Goal: Information Seeking & Learning: Understand process/instructions

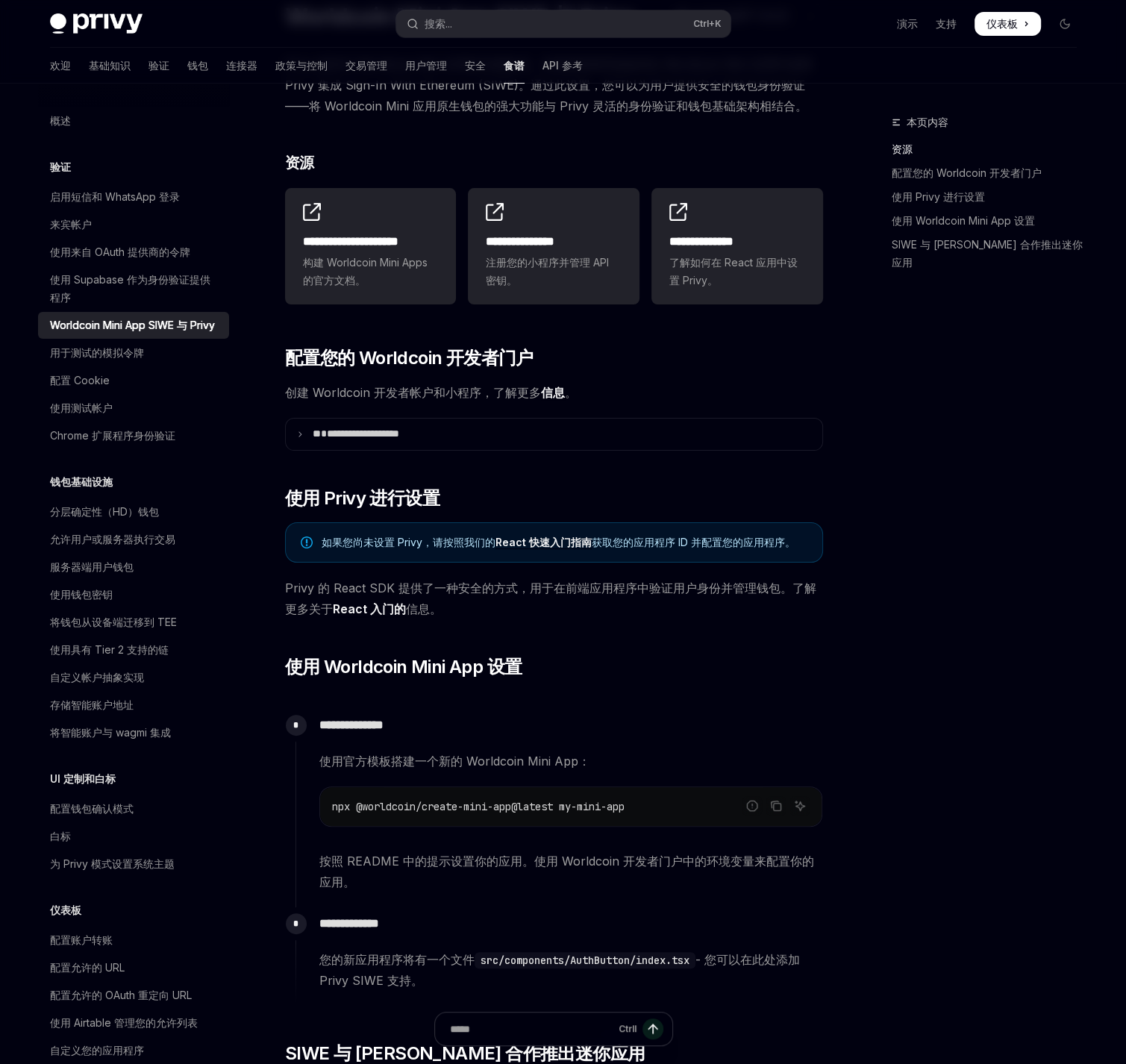
scroll to position [298, 0]
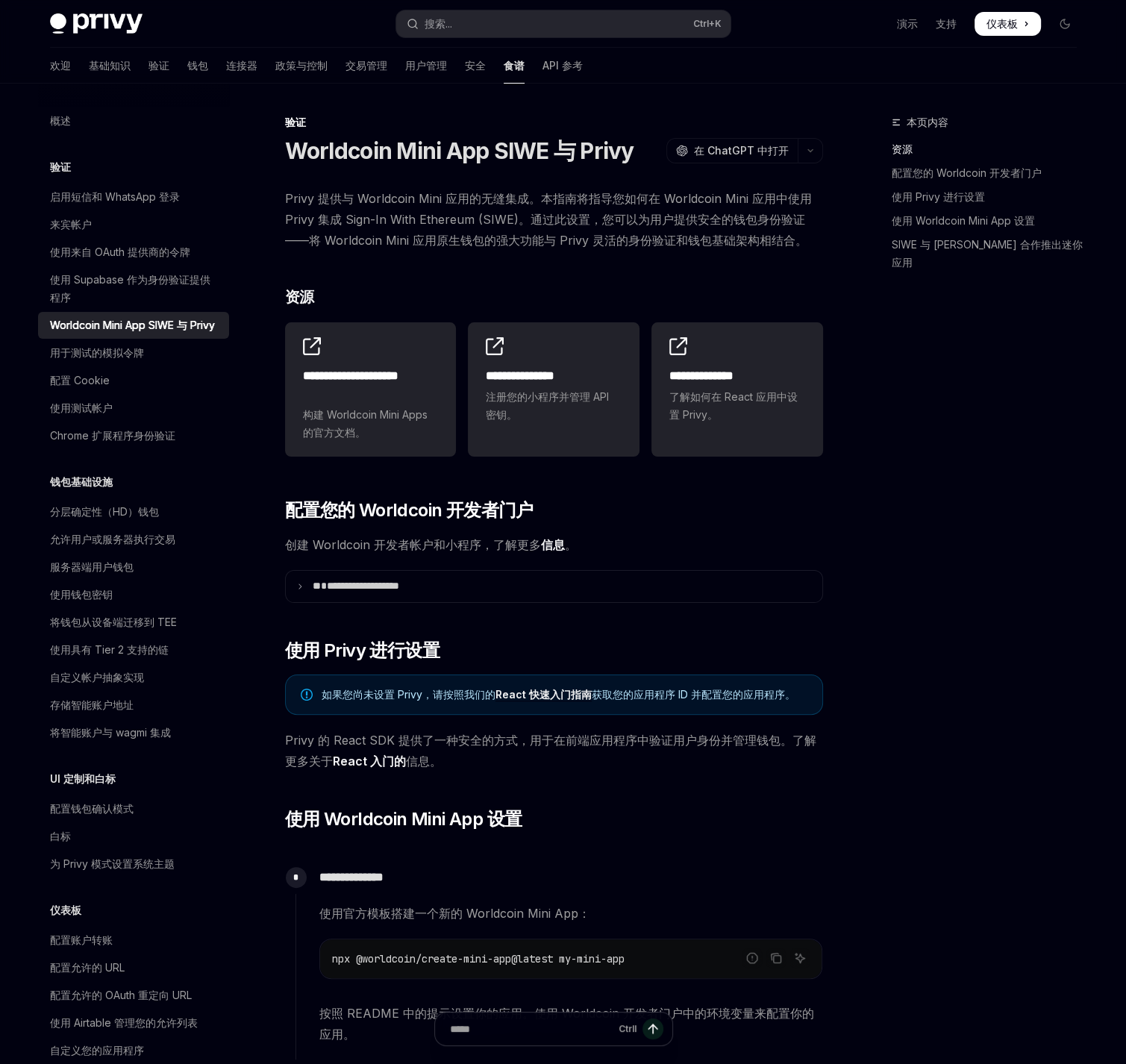
type textarea "*"
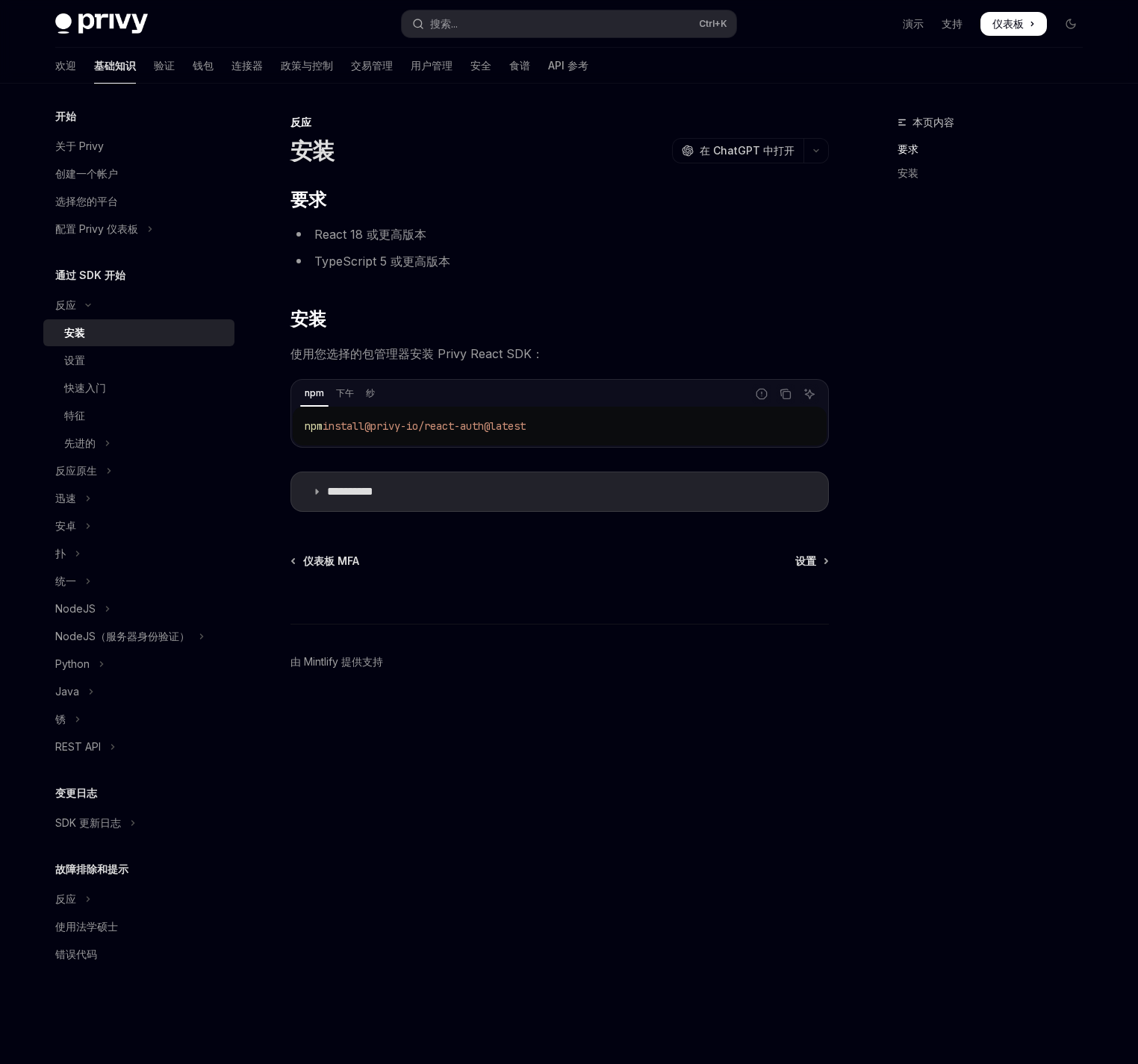
click at [1002, 591] on div "本页内容 要求 安装" at bounding box center [981, 588] width 227 height 951
click at [136, 363] on div "设置" at bounding box center [145, 361] width 161 height 18
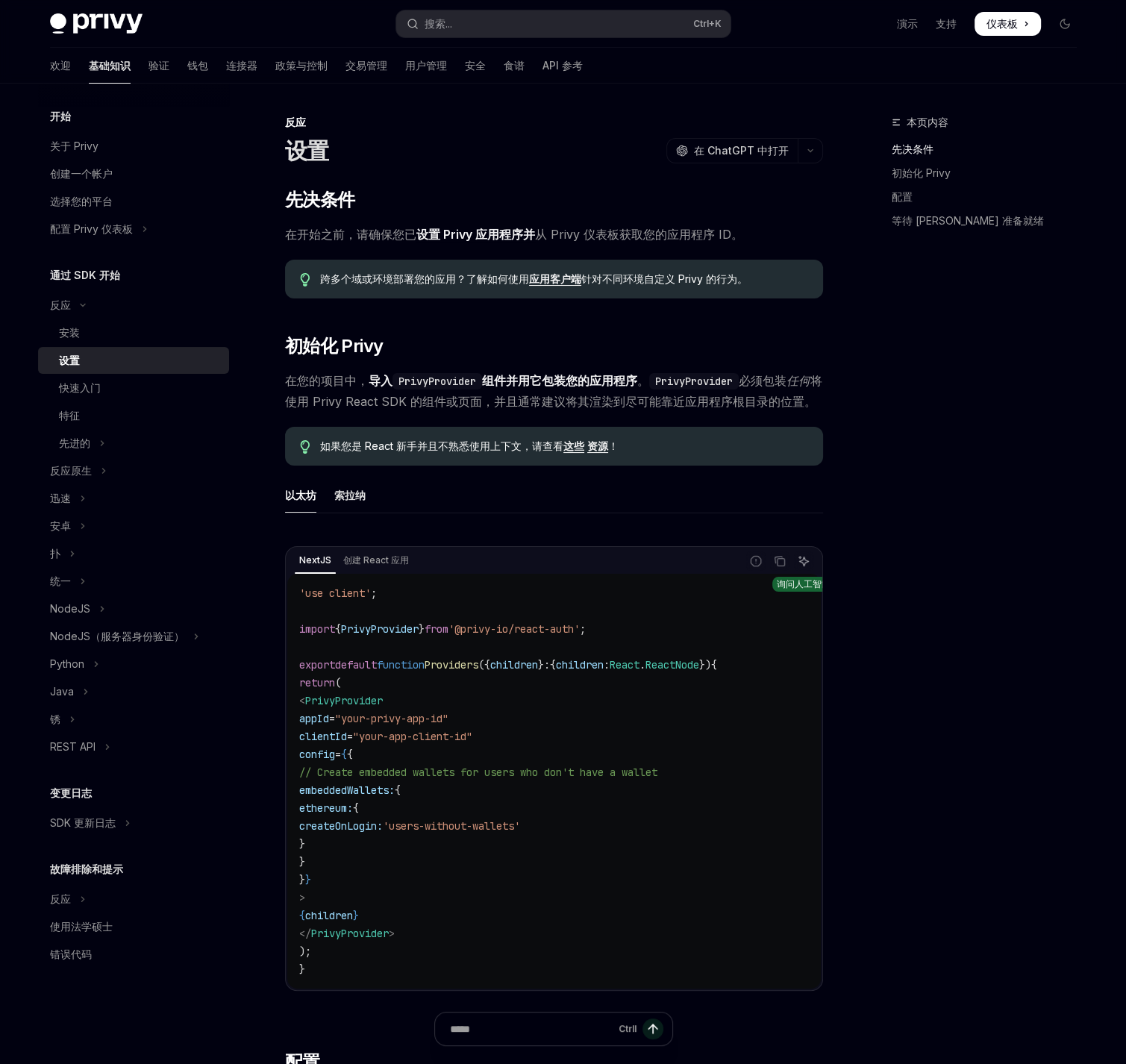
drag, startPoint x: 920, startPoint y: 478, endPoint x: 800, endPoint y: 578, distance: 156.2
click at [800, 559] on icon "询问人工智能" at bounding box center [801, 558] width 3 height 3
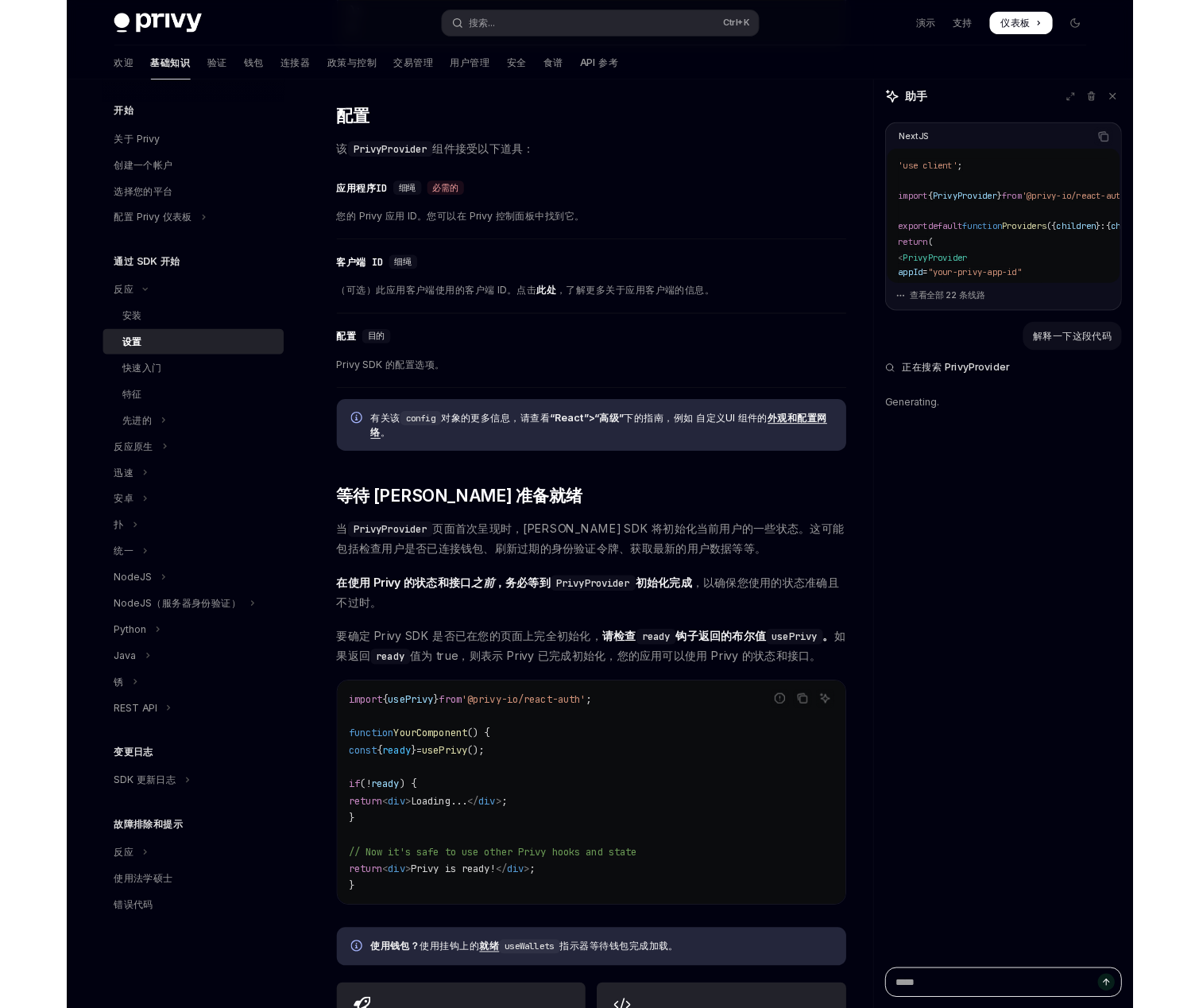
scroll to position [1113, 0]
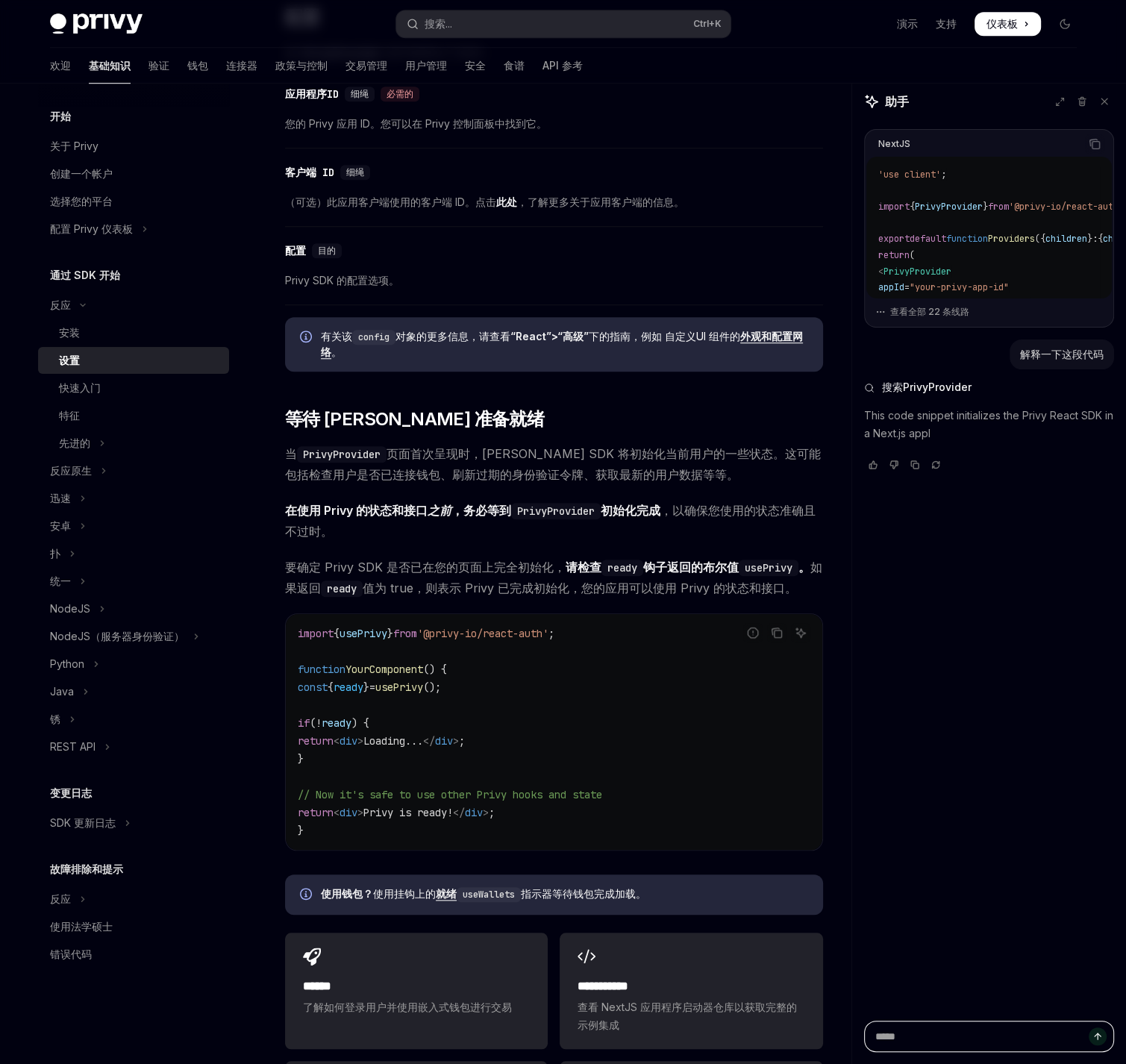
type textarea "*"
